Goal: Task Accomplishment & Management: Use online tool/utility

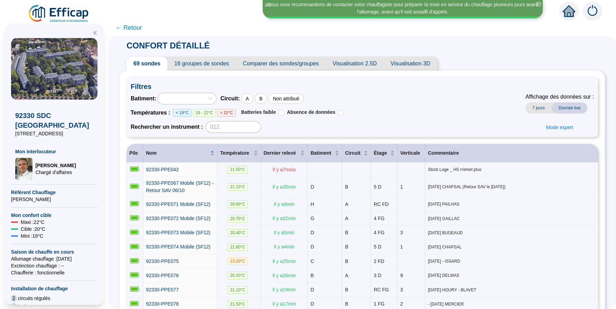
click at [207, 103] on div at bounding box center [183, 99] width 48 height 10
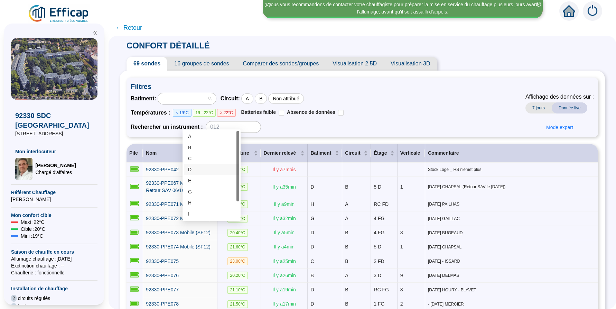
click at [207, 169] on div "D" at bounding box center [211, 169] width 47 height 7
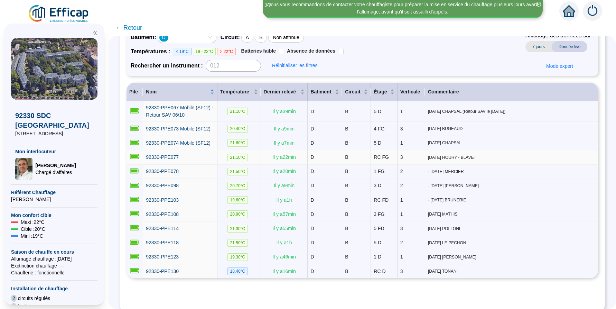
scroll to position [75, 0]
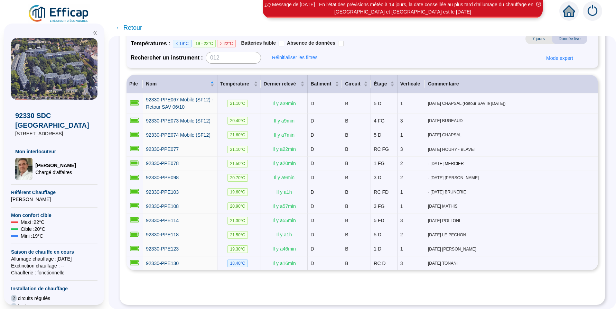
click at [207, 34] on div "D" at bounding box center [183, 30] width 48 height 10
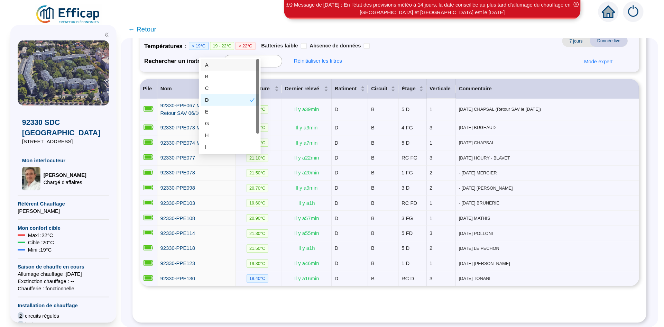
scroll to position [73, 0]
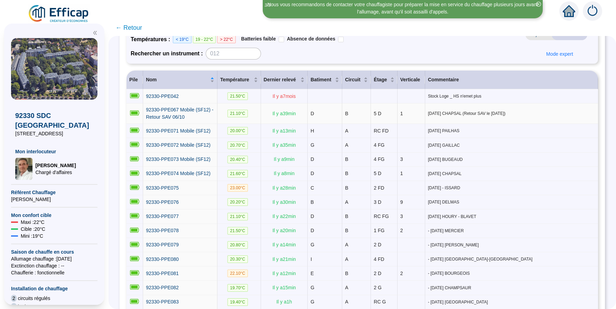
click at [439, 116] on span "[DATE] CHAPSAL (Retour SAV le [DATE])" at bounding box center [511, 114] width 167 height 6
click at [546, 58] on span "Mode expert" at bounding box center [559, 53] width 27 height 7
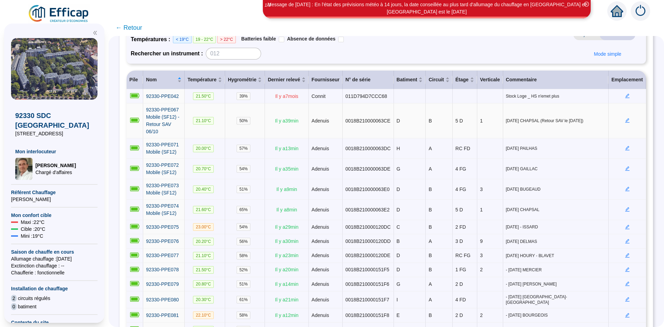
click at [616, 123] on icon "edit" at bounding box center [627, 120] width 4 height 4
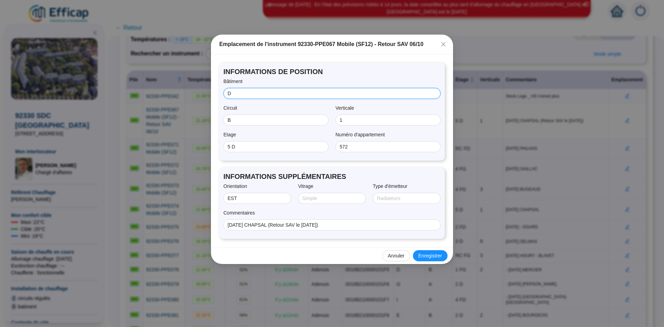
click at [241, 95] on input "D" at bounding box center [331, 93] width 207 height 7
click at [242, 124] on input "B" at bounding box center [275, 120] width 95 height 7
click at [350, 124] on input "1" at bounding box center [387, 120] width 95 height 7
drag, startPoint x: 352, startPoint y: 155, endPoint x: 331, endPoint y: 152, distance: 21.2
click at [331, 152] on div "Etage 5 D Numéro d'appartement 572" at bounding box center [331, 143] width 217 height 25
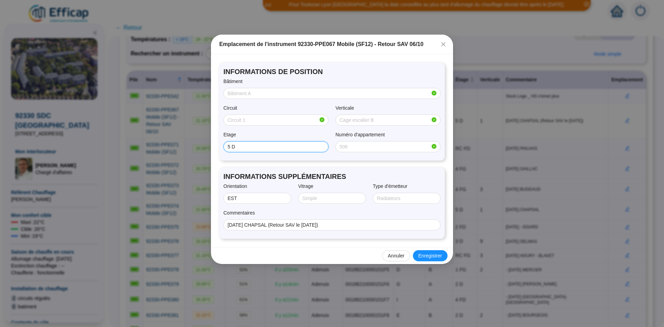
drag, startPoint x: 235, startPoint y: 154, endPoint x: 217, endPoint y: 152, distance: 18.0
click at [217, 152] on div "INFORMATIONS DE POSITION Bâtiment Circuit Verticale Etage 5 D Numéro d'appartem…" at bounding box center [332, 150] width 242 height 193
drag, startPoint x: 238, startPoint y: 213, endPoint x: 221, endPoint y: 217, distance: 17.4
click at [220, 210] on div "INFORMATIONS SUPPLÉMENTAIRES Orientation EST Vitrage Type d'émetteur Commentair…" at bounding box center [331, 202] width 225 height 71
drag, startPoint x: 336, startPoint y: 239, endPoint x: 221, endPoint y: 243, distance: 115.2
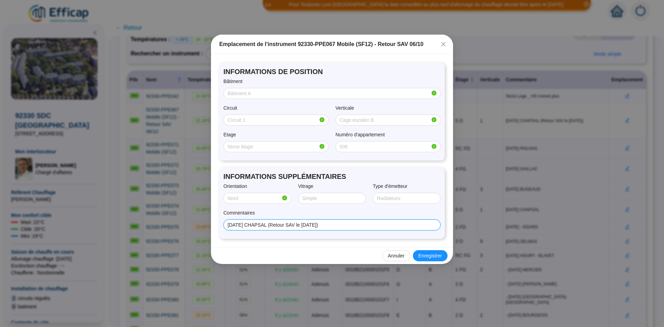
click at [221, 239] on div "INFORMATIONS SUPPLÉMENTAIRES Orientation Vitrage Type d'émetteur Commentaires […" at bounding box center [331, 202] width 225 height 71
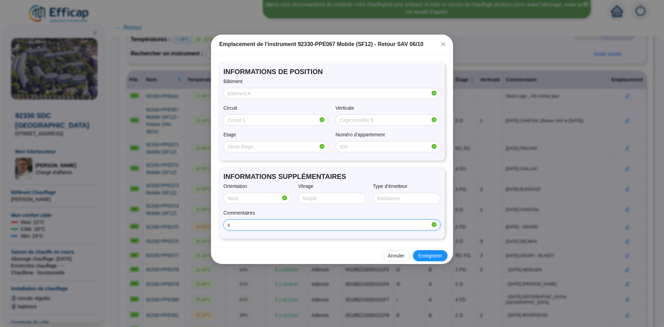
type input "Stock Loge"
click at [428, 259] on span "Enregistrer" at bounding box center [430, 255] width 24 height 7
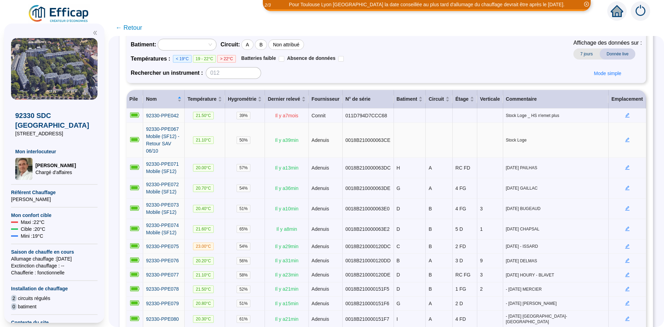
scroll to position [29, 0]
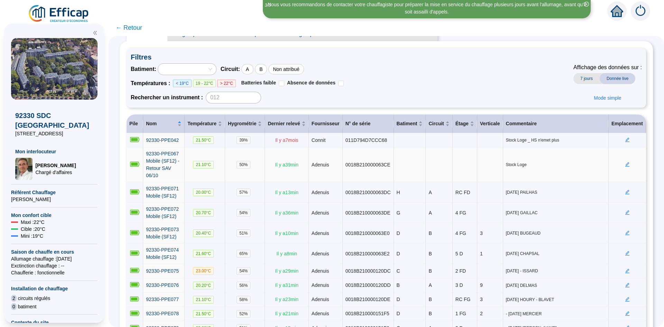
click at [616, 167] on icon "edit" at bounding box center [627, 164] width 5 height 5
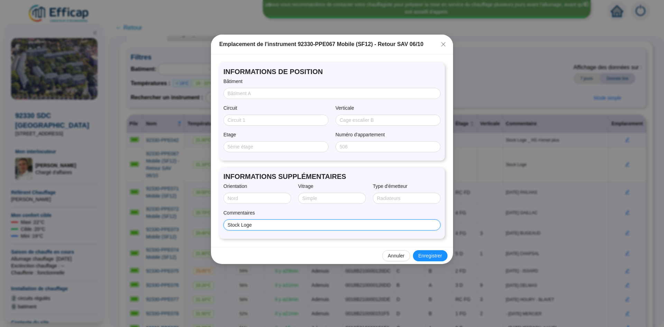
drag, startPoint x: 268, startPoint y: 242, endPoint x: 219, endPoint y: 243, distance: 48.4
click at [219, 239] on div "INFORMATIONS SUPPLÉMENTAIRES Orientation Vitrage Type d'émetteur Commentaires S…" at bounding box center [331, 202] width 225 height 71
click at [423, 261] on button "Enregistrer" at bounding box center [430, 255] width 35 height 11
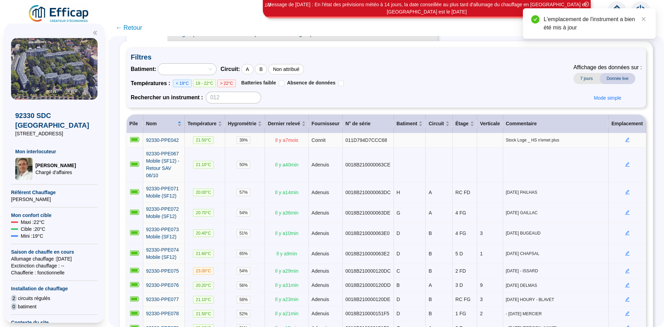
click at [616, 142] on icon "edit" at bounding box center [627, 139] width 5 height 5
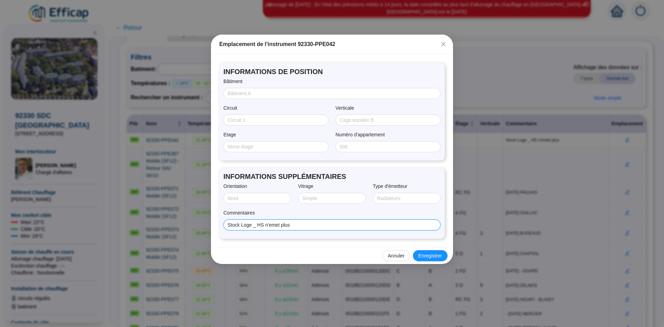
drag, startPoint x: 256, startPoint y: 239, endPoint x: 223, endPoint y: 242, distance: 32.7
click at [223, 239] on div "INFORMATIONS SUPPLÉMENTAIRES Orientation Vitrage Type d'émetteur Commentaires S…" at bounding box center [331, 202] width 225 height 71
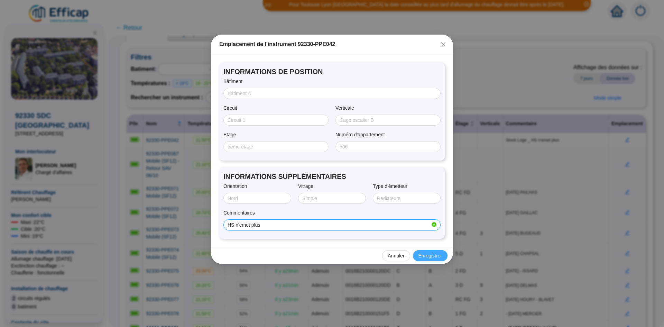
type input "HS n'emet plus"
click at [430, 259] on span "Enregistrer" at bounding box center [430, 255] width 24 height 7
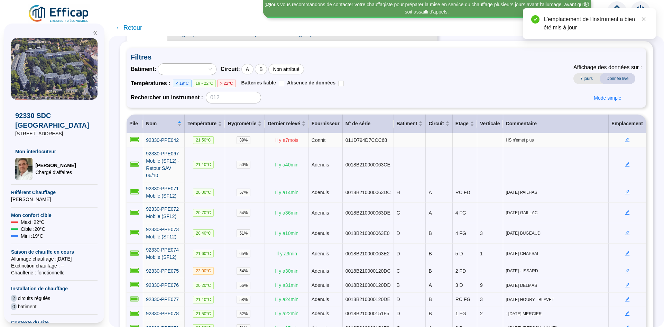
click at [616, 142] on icon "edit" at bounding box center [627, 139] width 5 height 5
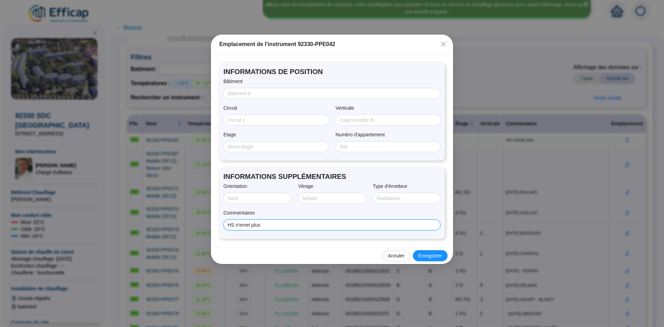
drag, startPoint x: 268, startPoint y: 240, endPoint x: 229, endPoint y: 241, distance: 39.4
click at [229, 229] on input "HS n'emet plus" at bounding box center [331, 224] width 207 height 7
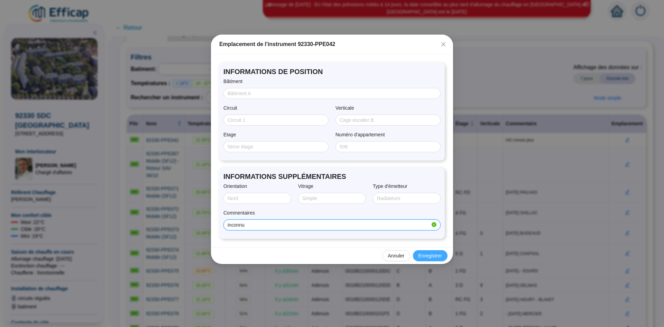
type input "inconnu"
click at [429, 259] on span "Enregistrer" at bounding box center [430, 255] width 24 height 7
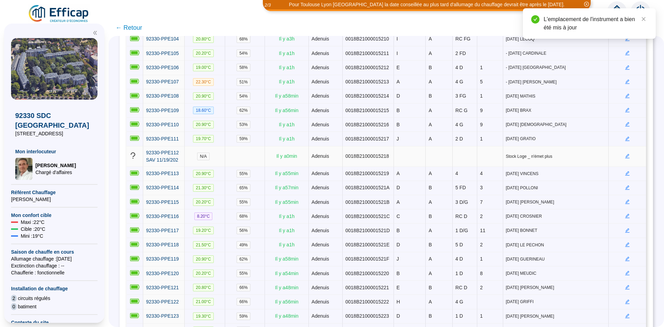
scroll to position [704, 0]
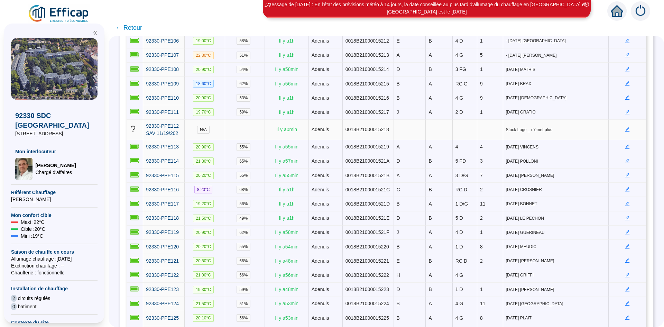
click at [616, 132] on icon "edit" at bounding box center [627, 129] width 4 height 4
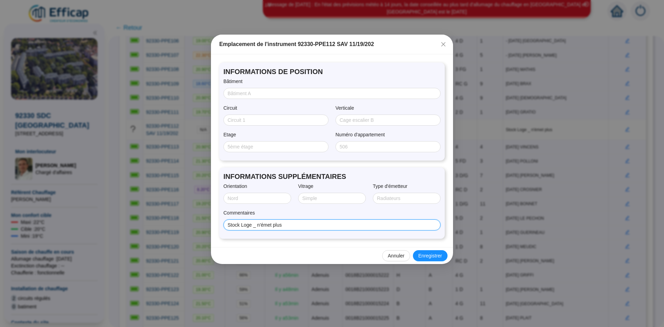
drag, startPoint x: 285, startPoint y: 240, endPoint x: 224, endPoint y: 241, distance: 60.2
click at [224, 230] on span "Stock Loge _ n'émet plus" at bounding box center [331, 224] width 217 height 11
type input "inconnu"
click at [428, 259] on span "Enregistrer" at bounding box center [430, 255] width 24 height 7
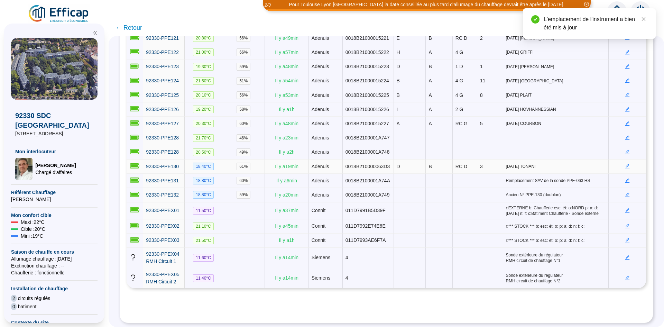
scroll to position [1003, 0]
